Goal: Navigation & Orientation: Find specific page/section

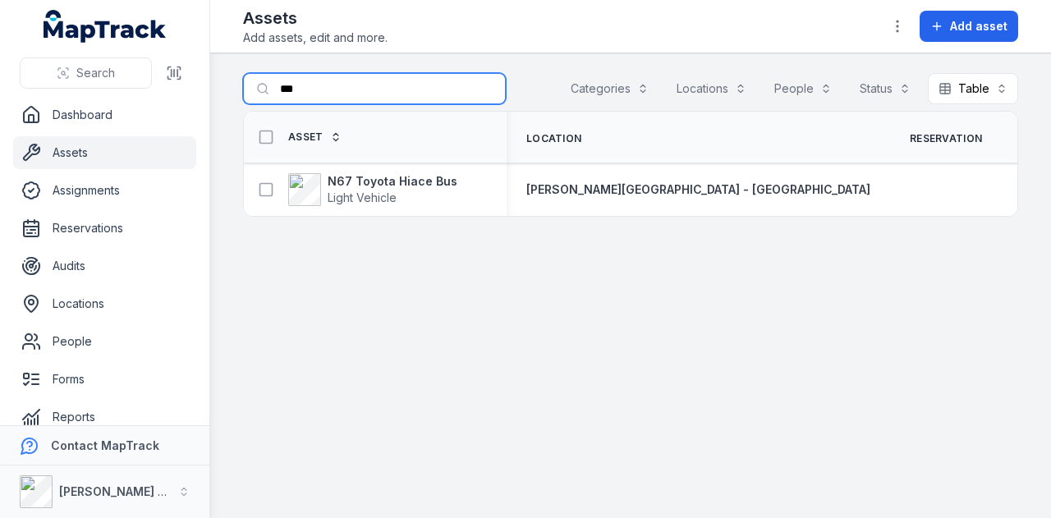
click at [392, 81] on input "***" at bounding box center [374, 88] width 263 height 31
type input "*"
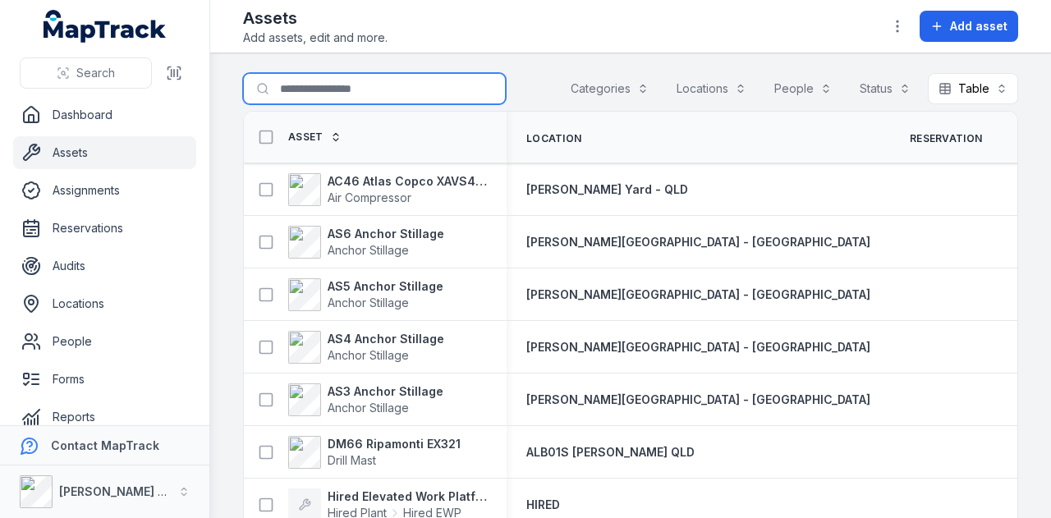
click at [327, 89] on input "Search for assets" at bounding box center [374, 88] width 263 height 31
type input "***"
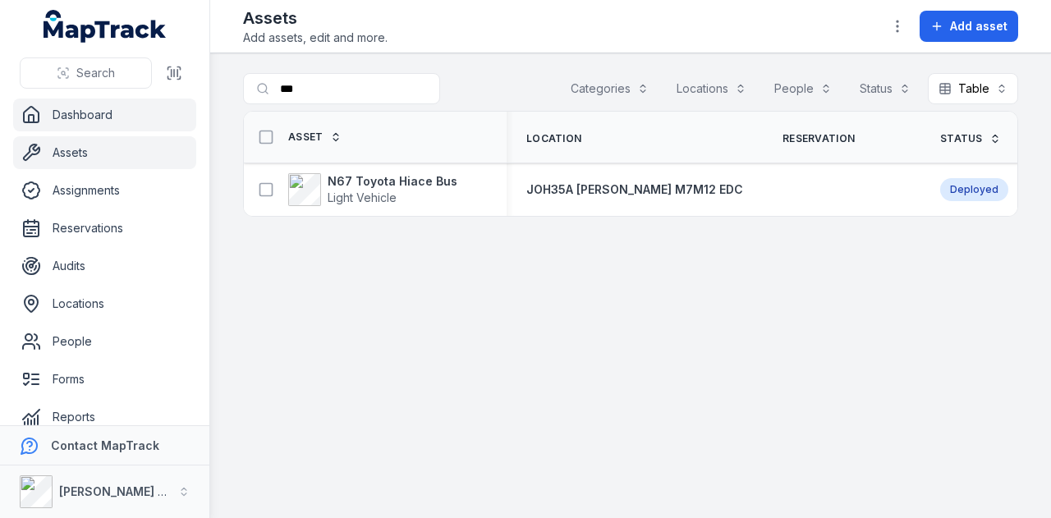
click at [121, 117] on link "Dashboard" at bounding box center [104, 115] width 183 height 33
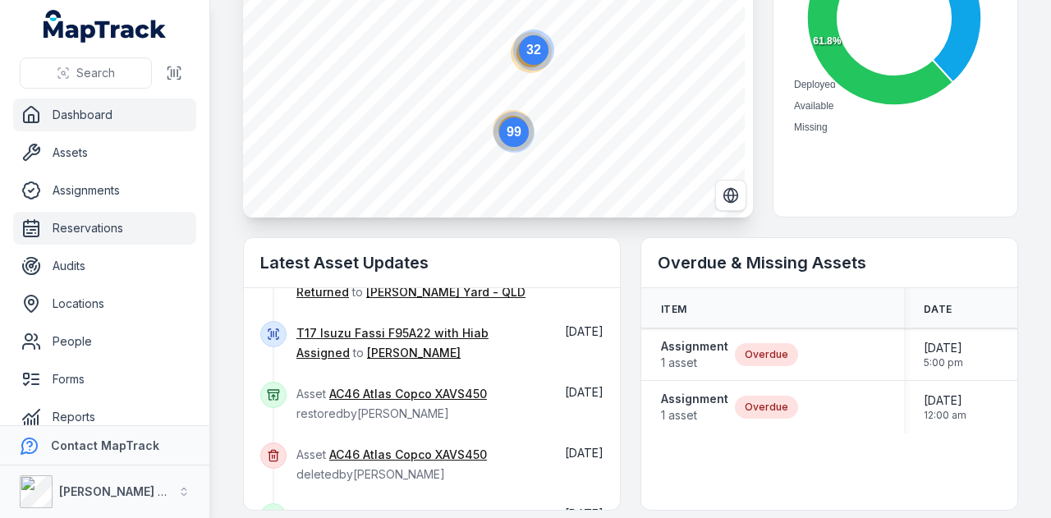
click at [124, 227] on link "Reservations" at bounding box center [104, 228] width 183 height 33
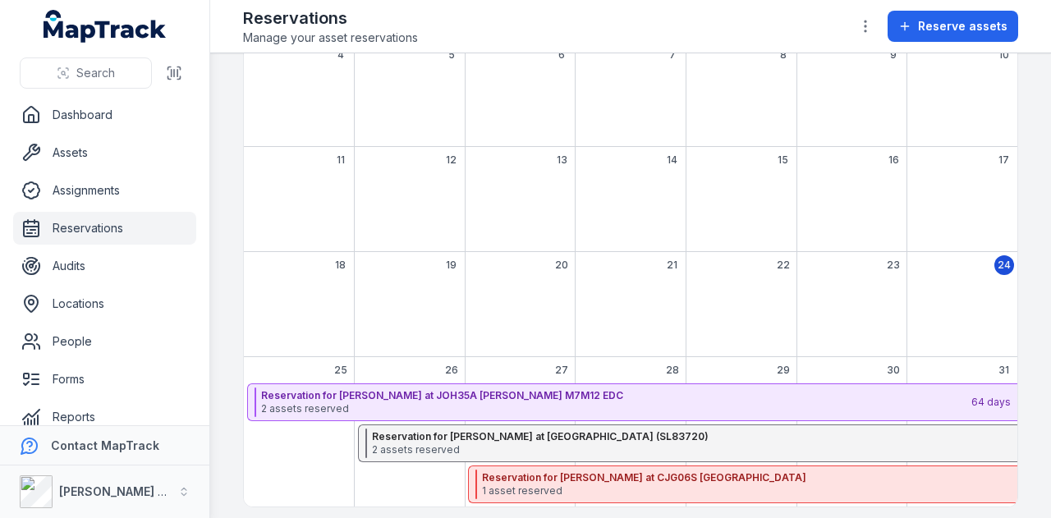
scroll to position [259, 0]
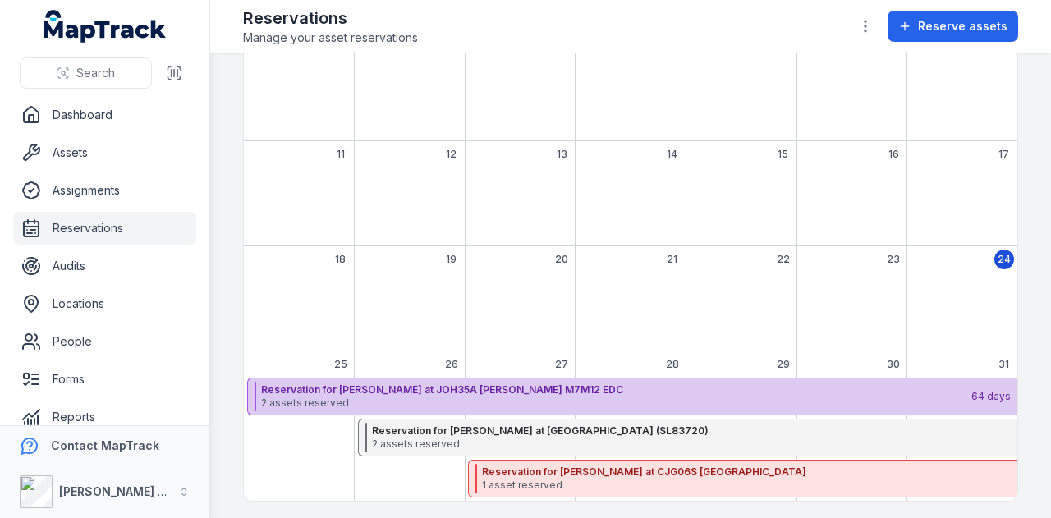
click at [427, 388] on strong "Reservation for [PERSON_NAME] at JOH35A [PERSON_NAME] M7M12 EDC" at bounding box center [615, 389] width 708 height 13
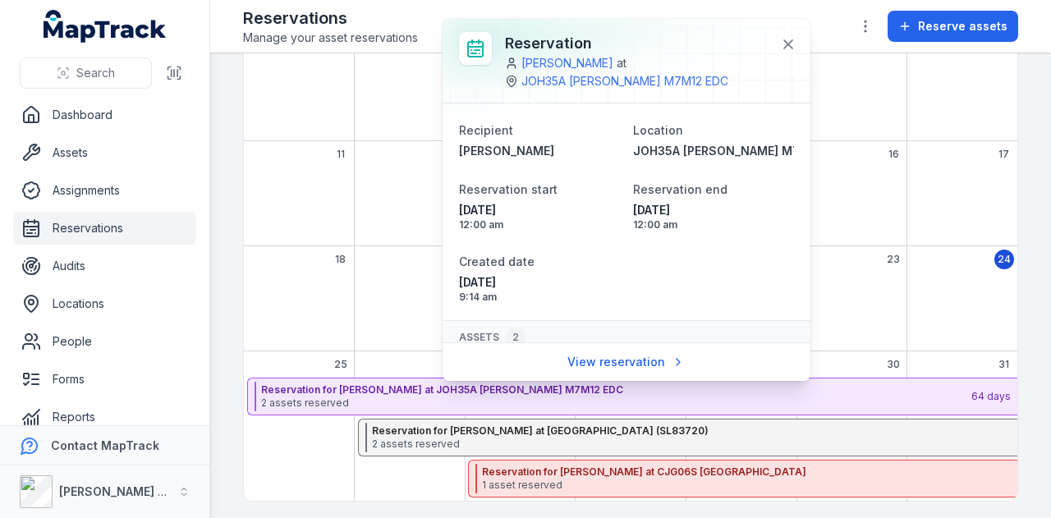
scroll to position [134, 0]
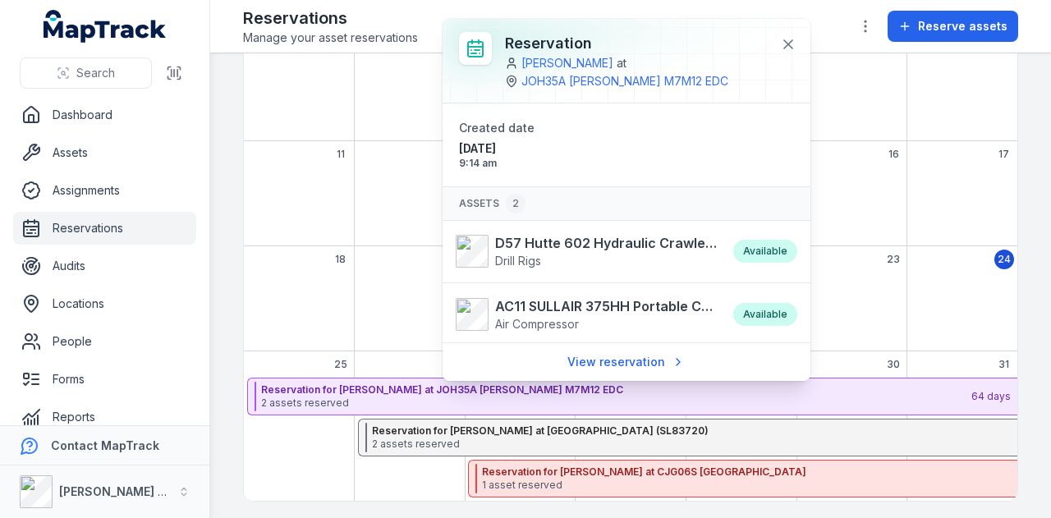
click at [210, 167] on main "Search for reservations Status Calendar ******** [DATE] Mon Tue Wed Thu Fri Sat…" at bounding box center [630, 285] width 841 height 465
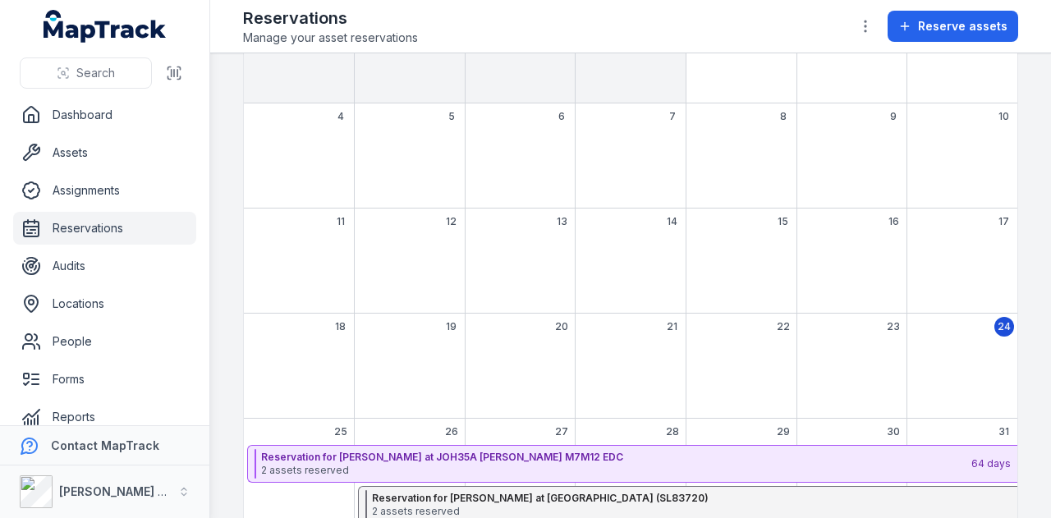
scroll to position [259, 0]
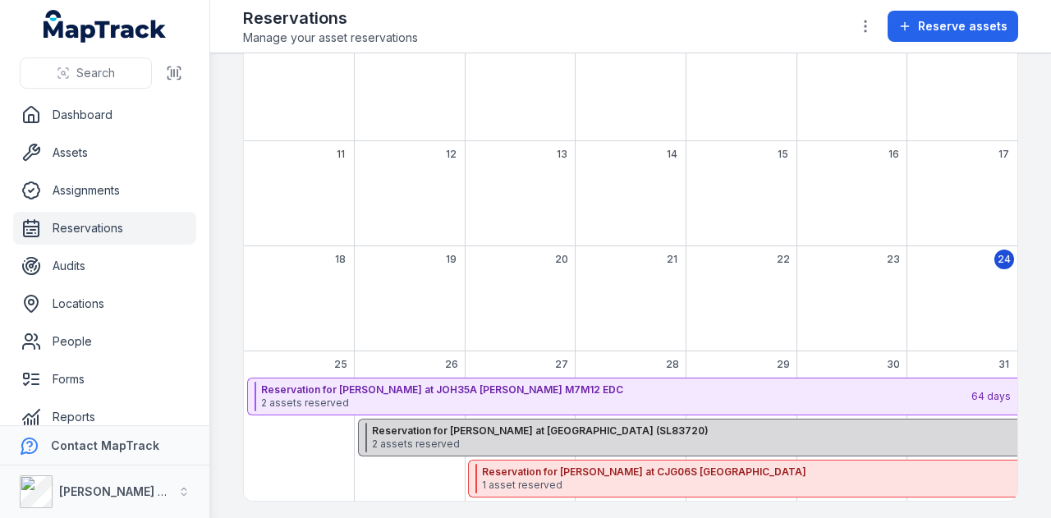
click at [484, 425] on strong "Reservation for [PERSON_NAME] at [GEOGRAPHIC_DATA] (SL83720)" at bounding box center [727, 430] width 711 height 13
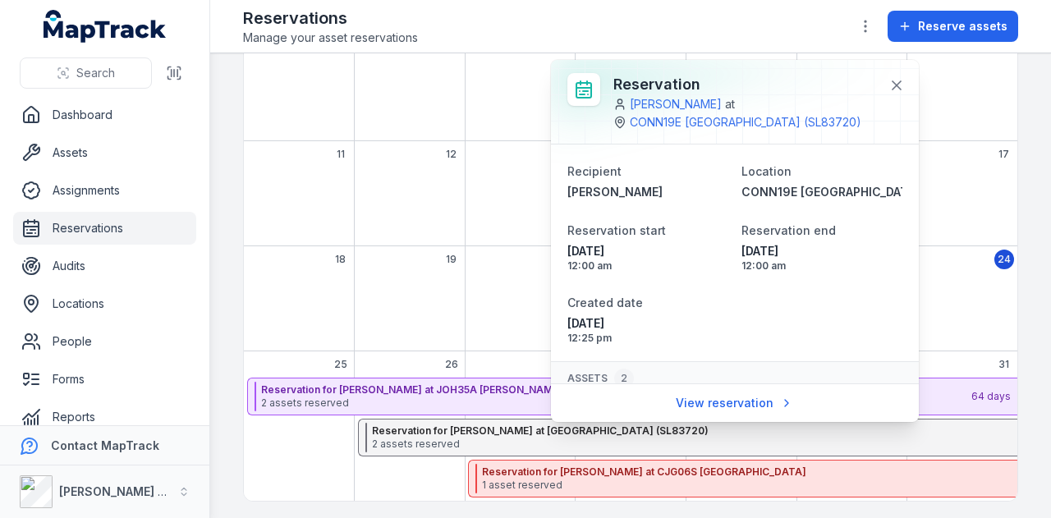
scroll to position [134, 0]
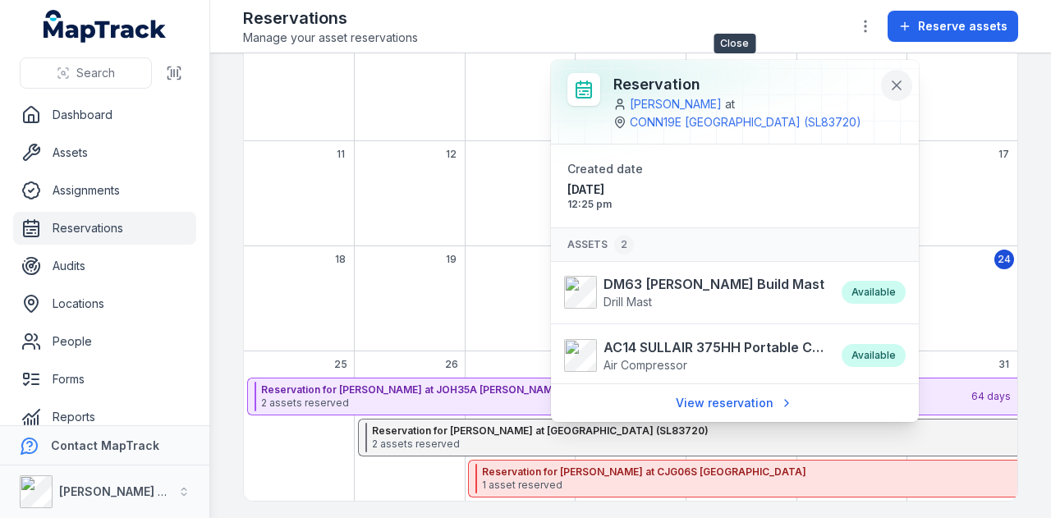
click at [901, 81] on icon at bounding box center [896, 85] width 8 height 8
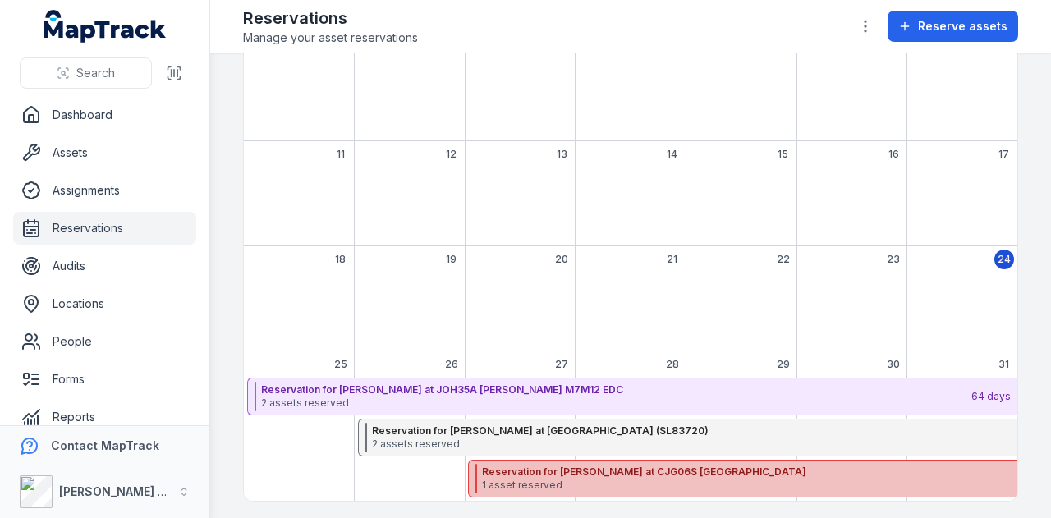
click at [646, 468] on strong "Reservation for [PERSON_NAME] at CJG06S [GEOGRAPHIC_DATA]" at bounding box center [839, 471] width 715 height 13
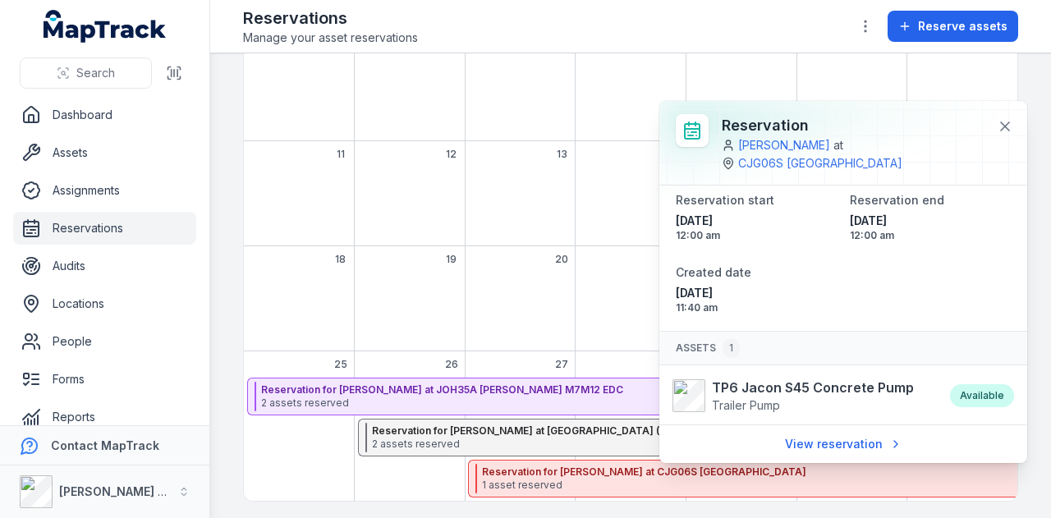
scroll to position [0, 0]
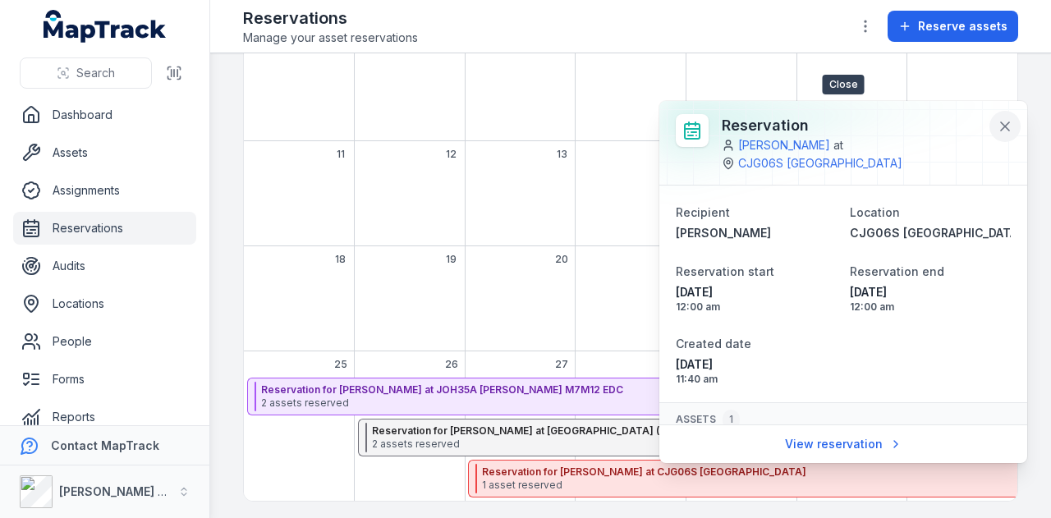
click at [1007, 121] on icon at bounding box center [1005, 126] width 16 height 16
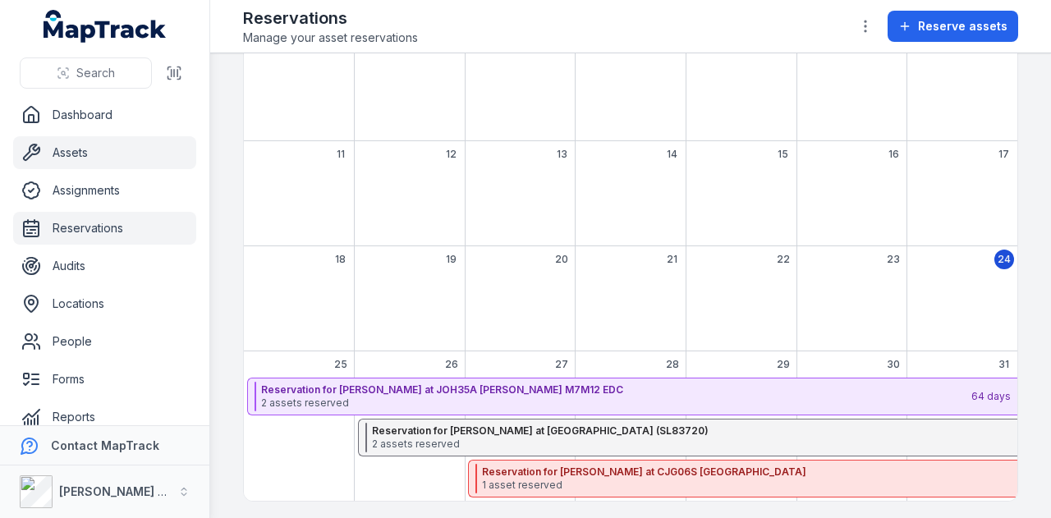
click at [99, 140] on link "Assets" at bounding box center [104, 152] width 183 height 33
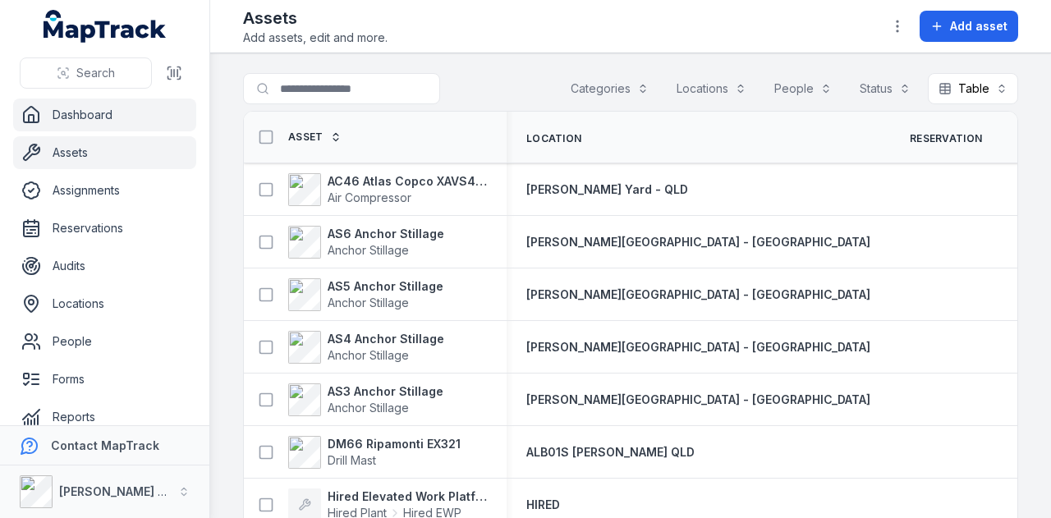
click at [143, 109] on link "Dashboard" at bounding box center [104, 115] width 183 height 33
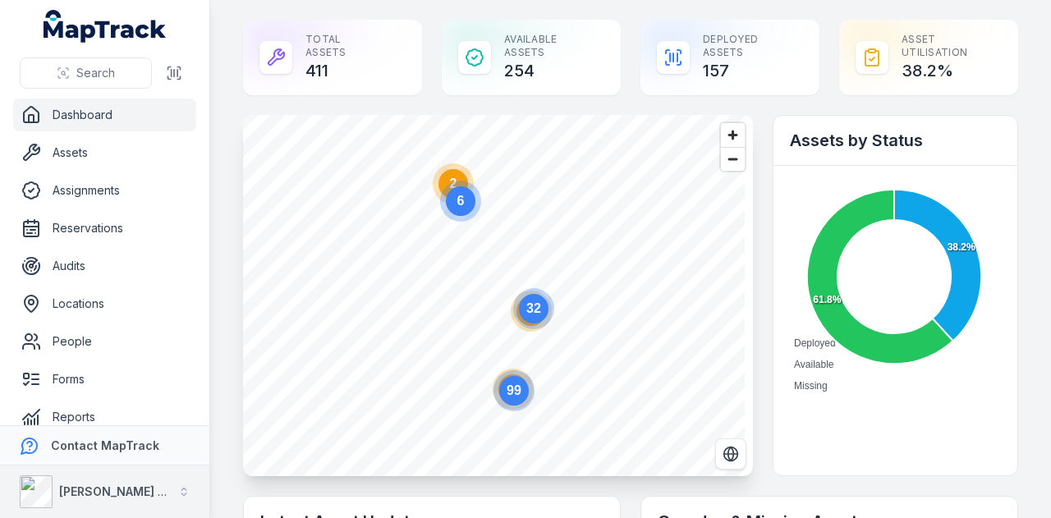
click at [173, 490] on button "[PERSON_NAME] Group" at bounding box center [104, 491] width 209 height 53
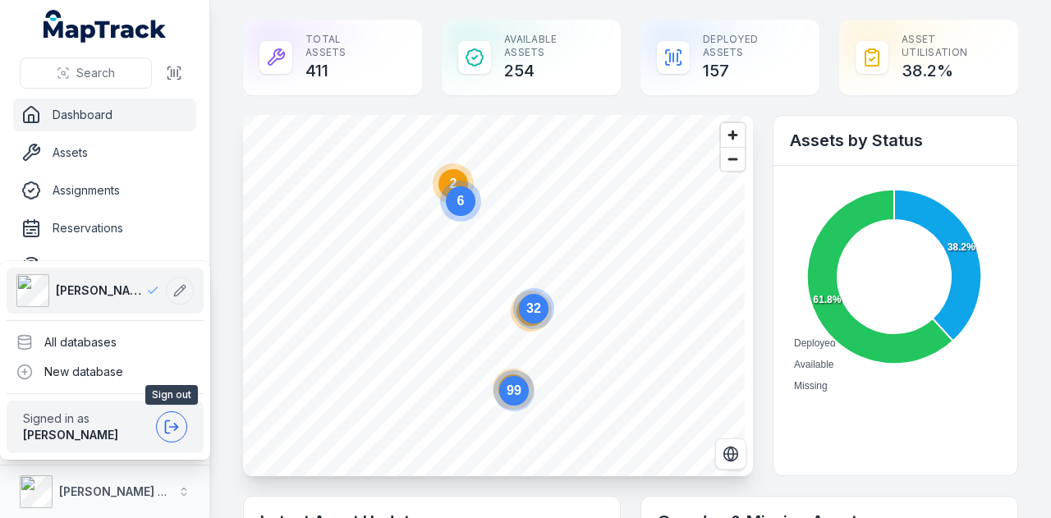
click at [173, 433] on icon at bounding box center [171, 427] width 16 height 16
